Goal: Task Accomplishment & Management: Complete application form

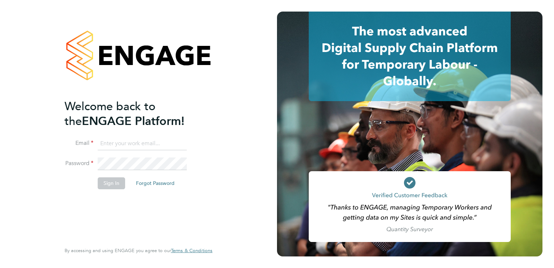
type input "[EMAIL_ADDRESS][DOMAIN_NAME]"
click at [102, 227] on div "Welcome back to the ENGAGE Platform! Email [EMAIL_ADDRESS][DOMAIN_NAME] Passwor…" at bounding box center [135, 170] width 141 height 142
click at [108, 178] on button "Sign In" at bounding box center [111, 183] width 27 height 12
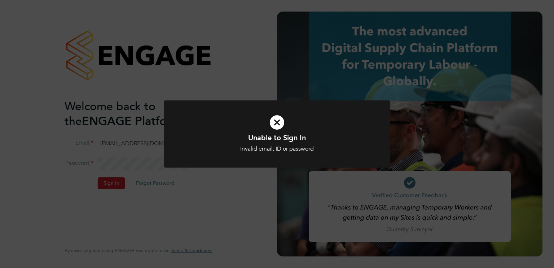
click at [276, 124] on icon at bounding box center [277, 122] width 188 height 28
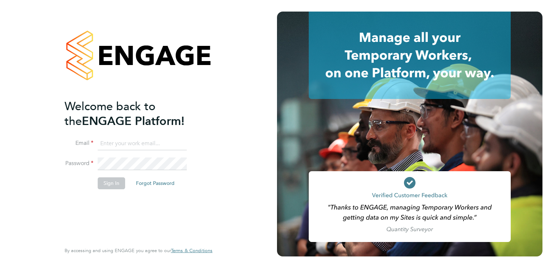
type input "[EMAIL_ADDRESS][DOMAIN_NAME]"
click at [157, 182] on button "Forgot Password" at bounding box center [155, 183] width 50 height 12
type input "[EMAIL_ADDRESS][DOMAIN_NAME]"
click at [105, 221] on div "Welcome back to the ENGAGE Platform! Email [EMAIL_ADDRESS][DOMAIN_NAME] Passwor…" at bounding box center [135, 170] width 141 height 142
type input "[EMAIL_ADDRESS][DOMAIN_NAME]"
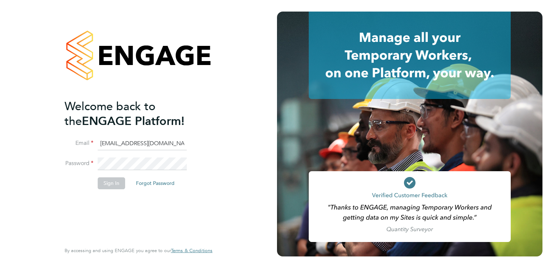
click at [113, 114] on h2 "Welcome back to the ENGAGE Platform!" at bounding box center [135, 114] width 141 height 30
click at [110, 202] on div "Welcome back to the ENGAGE Platform! Email billyzep@gmail.com Password Sign In …" at bounding box center [135, 170] width 141 height 142
click at [163, 181] on button "Forgot Password" at bounding box center [155, 183] width 50 height 12
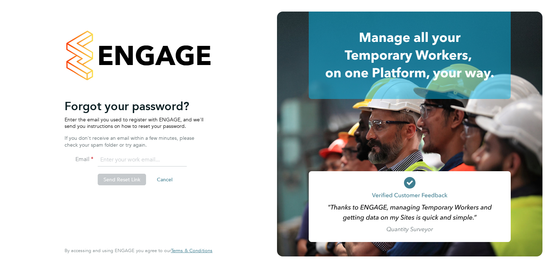
click at [113, 161] on input "email" at bounding box center [142, 159] width 89 height 13
type input "billyzep@gmail.com"
click at [111, 178] on button "Send Reset Link" at bounding box center [122, 179] width 48 height 12
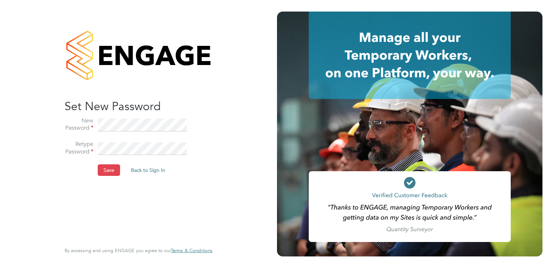
click at [112, 168] on button "Save" at bounding box center [109, 170] width 22 height 12
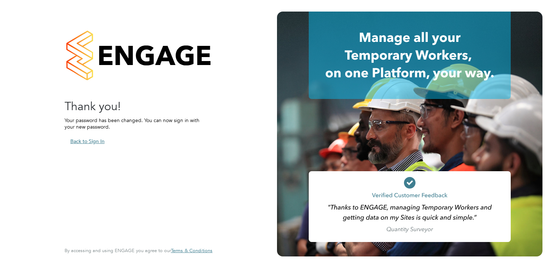
click at [90, 142] on button "Back to Sign In" at bounding box center [88, 141] width 46 height 12
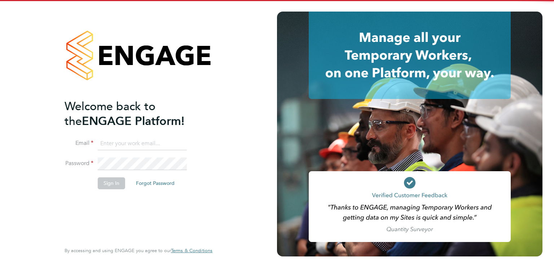
type input "billyzep@gmail.com"
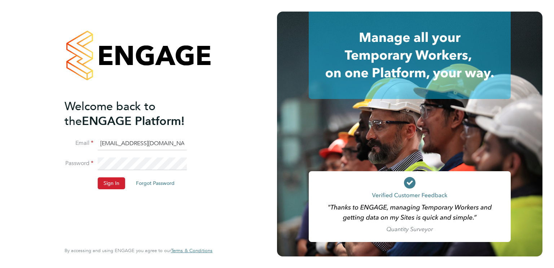
click at [0, 139] on div "Welcome back to the ENGAGE Platform! Email billyzep@gmail.com Password Sign In …" at bounding box center [138, 134] width 277 height 268
click at [116, 182] on button "Sign In" at bounding box center [111, 183] width 27 height 12
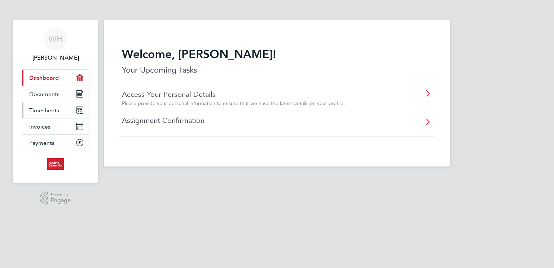
click at [52, 109] on span "Timesheets" at bounding box center [44, 110] width 30 height 7
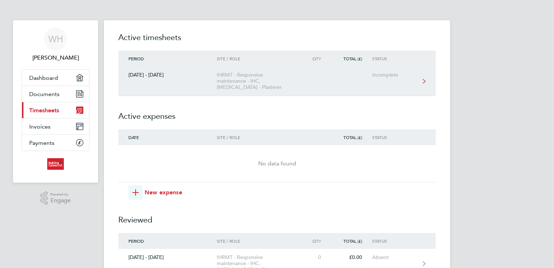
click at [251, 81] on div "IHRMT - Responsive maintenance - IHC, HMS - Plasterer" at bounding box center [258, 81] width 83 height 18
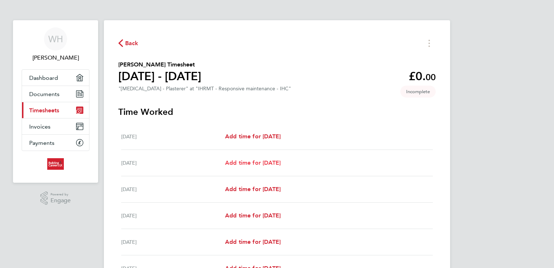
click at [272, 164] on span "Add time for Tue 26 Aug" at bounding box center [253, 162] width 56 height 7
select select "30"
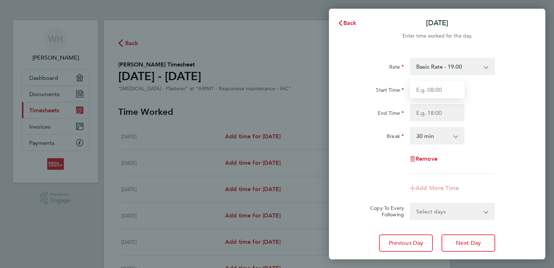
click at [448, 90] on input "Start Time" at bounding box center [437, 89] width 55 height 17
type input "08:00"
click at [444, 114] on input "End Time" at bounding box center [437, 112] width 55 height 17
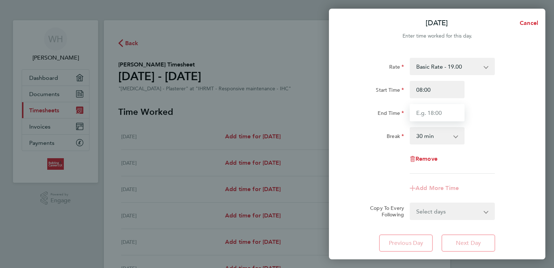
type input "16:30"
click at [440, 136] on select "0 min 15 min 30 min 45 min 60 min 75 min 90 min" at bounding box center [432, 136] width 45 height 16
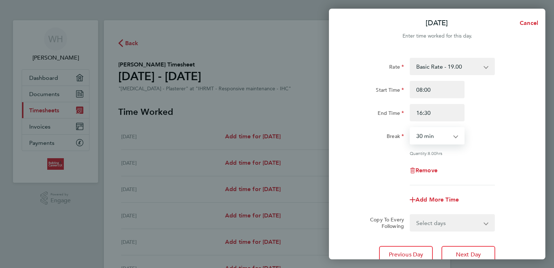
click at [410, 128] on select "0 min 15 min 30 min 45 min 60 min 75 min 90 min" at bounding box center [432, 136] width 45 height 16
click at [486, 151] on div "Quantity: 8.00 hrs" at bounding box center [452, 153] width 85 height 6
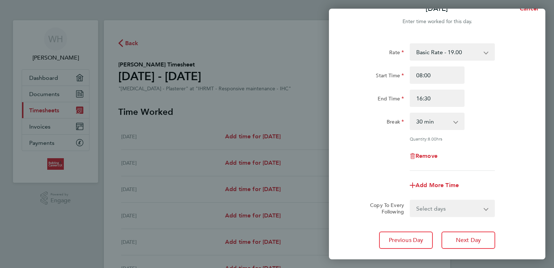
scroll to position [58, 0]
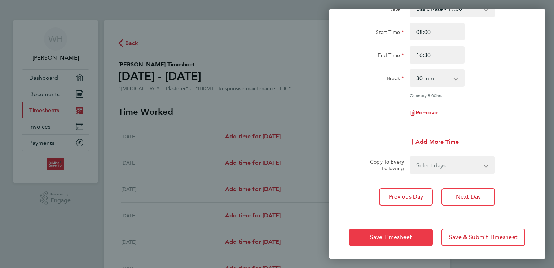
click at [388, 235] on span "Save Timesheet" at bounding box center [391, 236] width 42 height 7
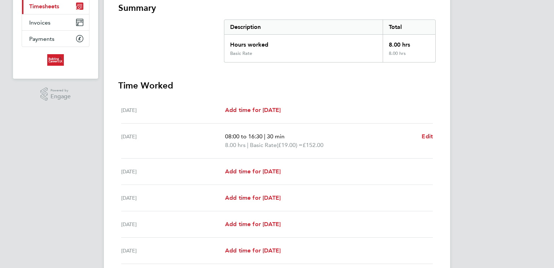
scroll to position [115, 0]
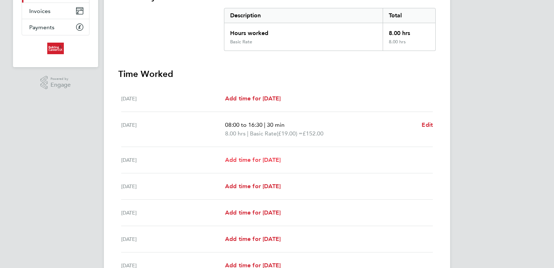
click at [268, 160] on span "Add time for Wed 27 Aug" at bounding box center [253, 159] width 56 height 7
select select "30"
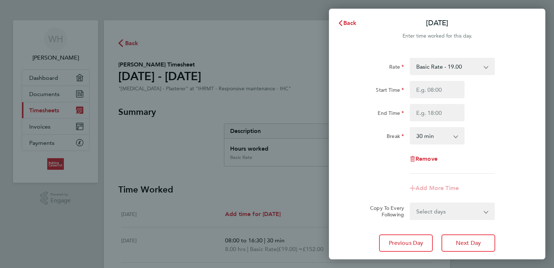
click at [381, 171] on div "Rate Basic Rate - 19.00 Start Time End Time Break 0 min 15 min 30 min 45 min 60…" at bounding box center [437, 116] width 176 height 116
click at [448, 88] on input "Start Time" at bounding box center [437, 89] width 55 height 17
type input "08:00"
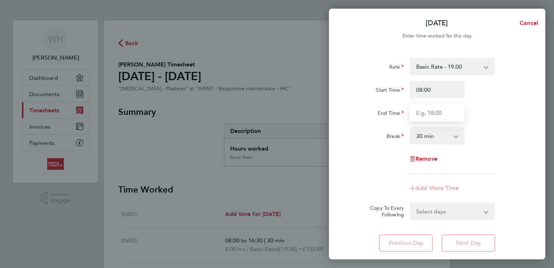
click at [448, 112] on input "End Time" at bounding box center [437, 112] width 55 height 17
type input "16:30"
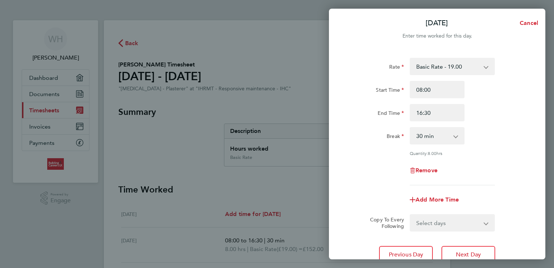
click at [362, 160] on div "Rate Basic Rate - 19.00 Start Time 08:00 End Time 16:30 Break 0 min 15 min 30 m…" at bounding box center [437, 121] width 176 height 127
click at [435, 137] on select "0 min 15 min 30 min 45 min 60 min 75 min 90 min" at bounding box center [432, 136] width 45 height 16
click at [410, 128] on select "0 min 15 min 30 min 45 min 60 min 75 min 90 min" at bounding box center [432, 136] width 45 height 16
click at [511, 162] on div "Remove" at bounding box center [437, 170] width 182 height 17
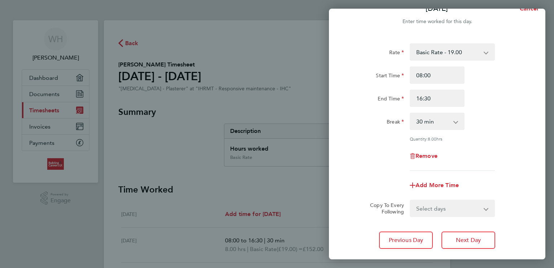
scroll to position [58, 0]
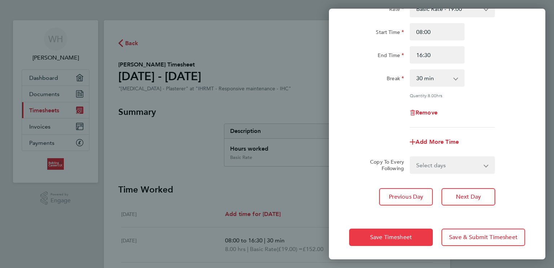
click at [392, 233] on span "Save Timesheet" at bounding box center [391, 236] width 42 height 7
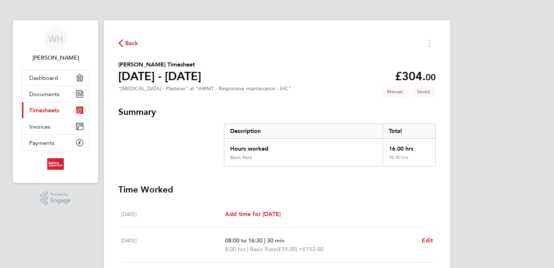
click at [492, 184] on div "WH William Hogan Applications: Dashboard Documents Current page: Timesheets Inv…" at bounding box center [277, 233] width 554 height 466
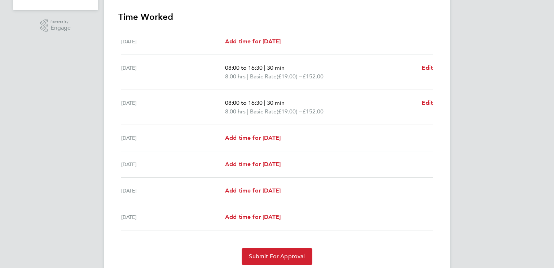
scroll to position [173, 0]
click at [276, 137] on span "Add time for Thu 28 Aug" at bounding box center [253, 136] width 56 height 7
select select "30"
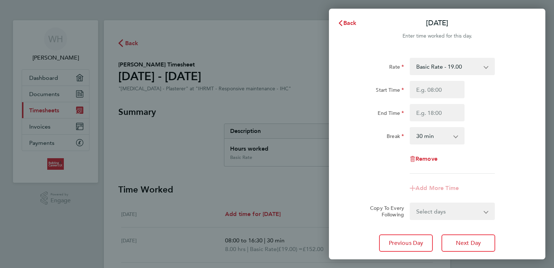
click at [390, 158] on div "Remove" at bounding box center [437, 158] width 182 height 17
click at [451, 92] on input "Start Time" at bounding box center [437, 89] width 55 height 17
type input "08:00"
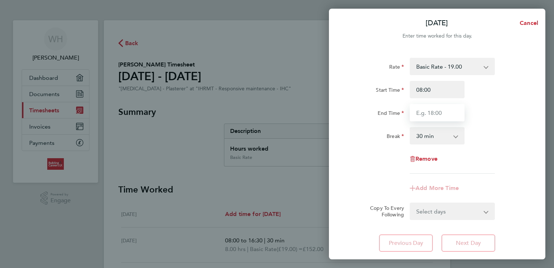
click at [448, 113] on input "End Time" at bounding box center [437, 112] width 55 height 17
type input "16:30"
click at [439, 134] on select "0 min 15 min 30 min 45 min 60 min 75 min 90 min" at bounding box center [432, 136] width 45 height 16
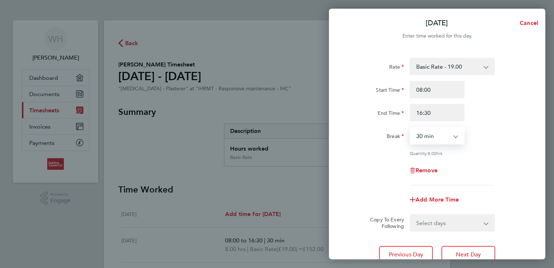
click at [410, 128] on select "0 min 15 min 30 min 45 min 60 min 75 min 90 min" at bounding box center [432, 136] width 45 height 16
click at [507, 147] on div "Rate Basic Rate - 19.00 Start Time 08:00 End Time 16:30 Break 0 min 15 min 30 m…" at bounding box center [437, 121] width 176 height 127
click at [510, 139] on div "Break 0 min 15 min 30 min 45 min 60 min 75 min 90 min" at bounding box center [437, 135] width 182 height 17
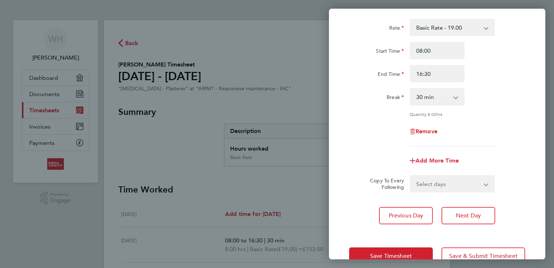
scroll to position [58, 0]
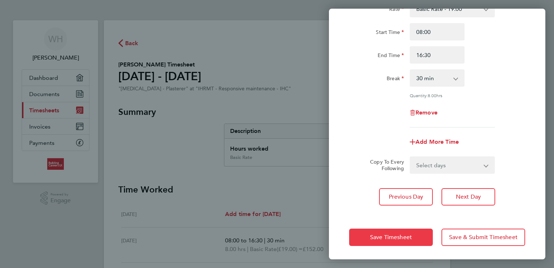
click at [409, 237] on span "Save Timesheet" at bounding box center [391, 236] width 42 height 7
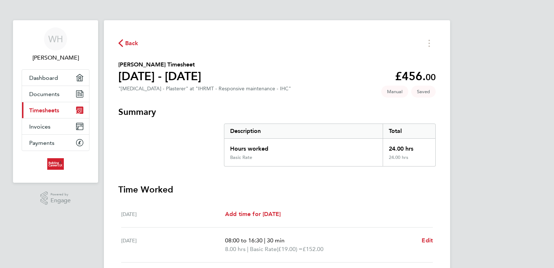
click at [509, 169] on div "WH William Hogan Applications: Dashboard Documents Current page: Timesheets Inv…" at bounding box center [277, 237] width 554 height 475
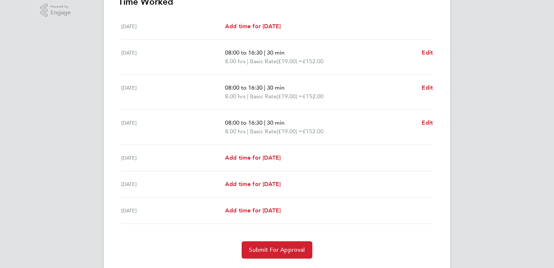
scroll to position [206, 0]
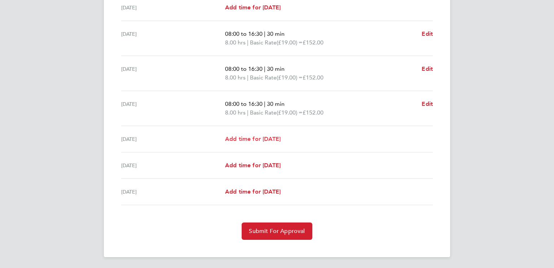
click at [250, 140] on span "Add time for Fri 29 Aug" at bounding box center [253, 138] width 56 height 7
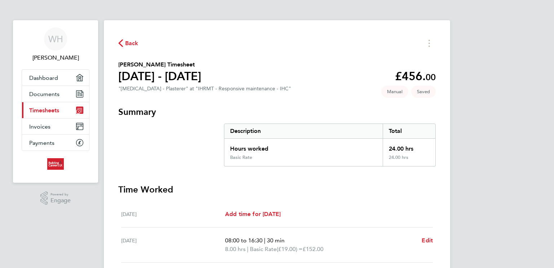
select select "30"
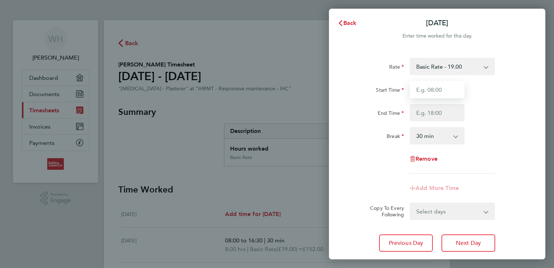
click at [451, 90] on input "Start Time" at bounding box center [437, 89] width 55 height 17
type input "08:00"
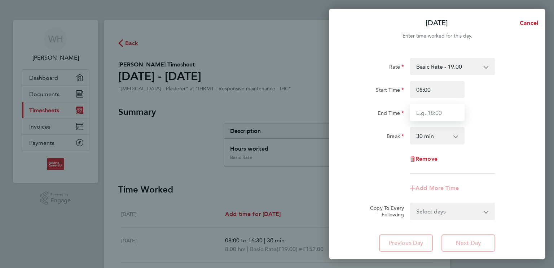
click at [441, 114] on input "End Time" at bounding box center [437, 112] width 55 height 17
type input "15:30"
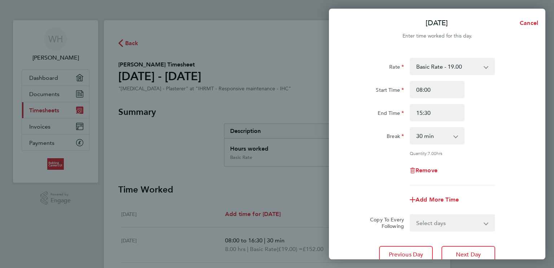
click at [370, 174] on app-timesheet-line-form-group "Rate Basic Rate - 19.00 Start Time 08:00 End Time 15:30 Break 0 min 15 min 30 m…" at bounding box center [437, 133] width 176 height 150
click at [437, 135] on select "0 min 15 min 30 min 45 min 60 min 75 min 90 min" at bounding box center [432, 136] width 45 height 16
click at [410, 128] on select "0 min 15 min 30 min 45 min 60 min 75 min 90 min" at bounding box center [432, 136] width 45 height 16
click at [499, 145] on div "Rate Basic Rate - 19.00 Start Time 08:00 End Time 15:30 Break 0 min 15 min 30 m…" at bounding box center [437, 121] width 176 height 127
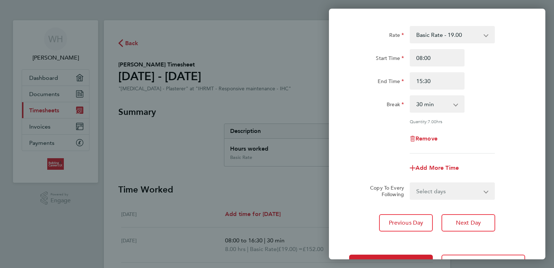
scroll to position [58, 0]
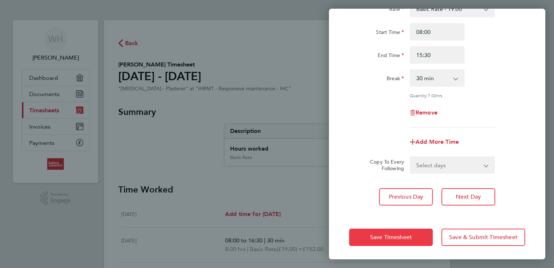
click at [394, 237] on span "Save Timesheet" at bounding box center [391, 236] width 42 height 7
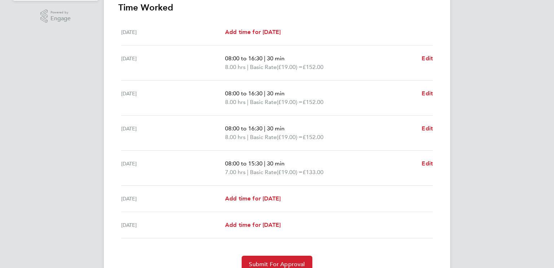
scroll to position [215, 0]
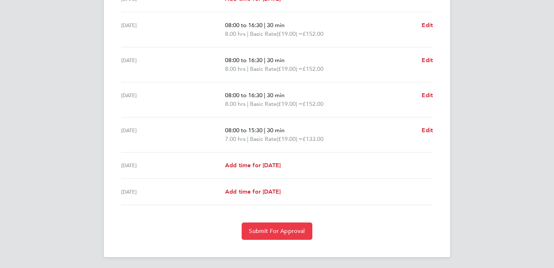
click at [282, 226] on button "Submit For Approval" at bounding box center [277, 230] width 70 height 17
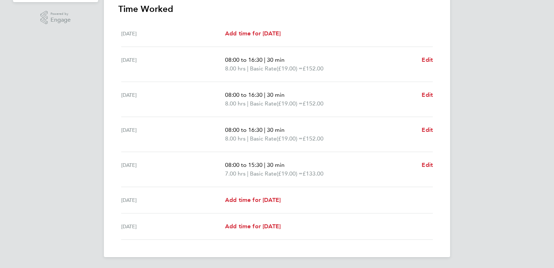
click at [537, 180] on div "WH William Hogan Applications: Dashboard Documents Current page: Timesheets Inv…" at bounding box center [277, 44] width 554 height 449
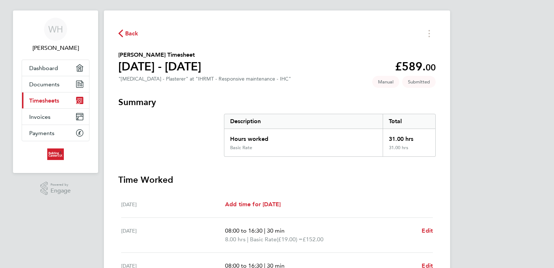
scroll to position [0, 0]
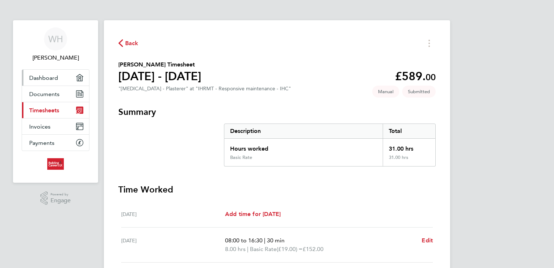
click at [32, 78] on span "Dashboard" at bounding box center [43, 77] width 29 height 7
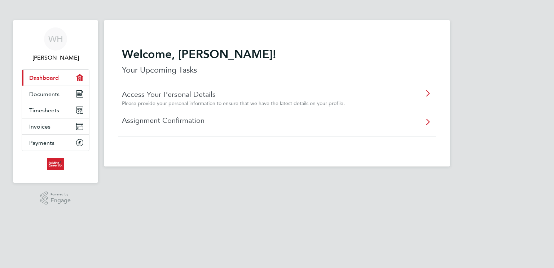
click at [265, 178] on html "WH William Hogan Applications: Current page: Dashboard Documents Timesheets Inv…" at bounding box center [277, 89] width 554 height 178
click at [167, 12] on app-barbie "Welcome, William! Your Upcoming Tasks Access Your Personal Details Please provi…" at bounding box center [277, 83] width 346 height 166
